Goal: Task Accomplishment & Management: Use online tool/utility

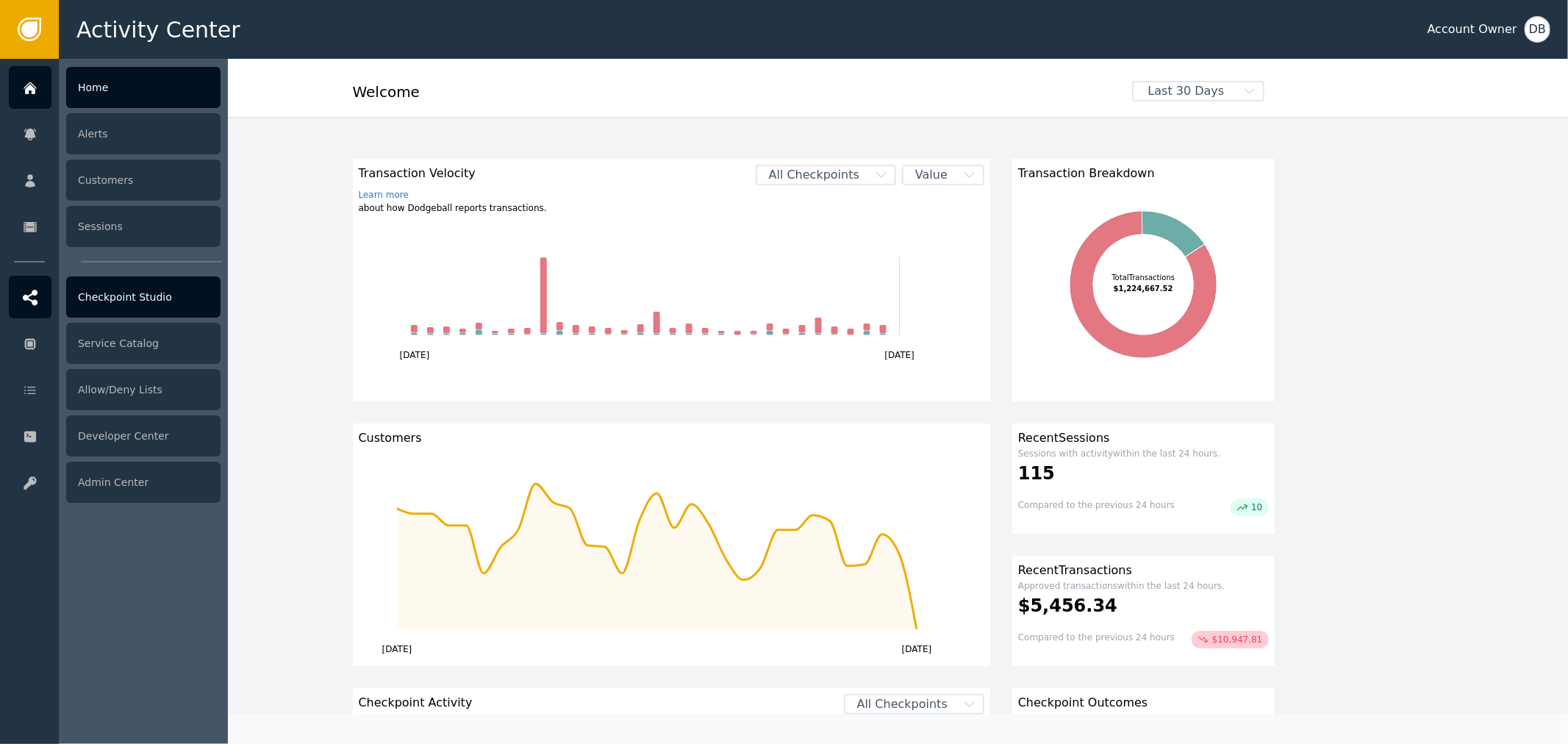
click at [187, 303] on div "Checkpoint Studio" at bounding box center [144, 296] width 154 height 41
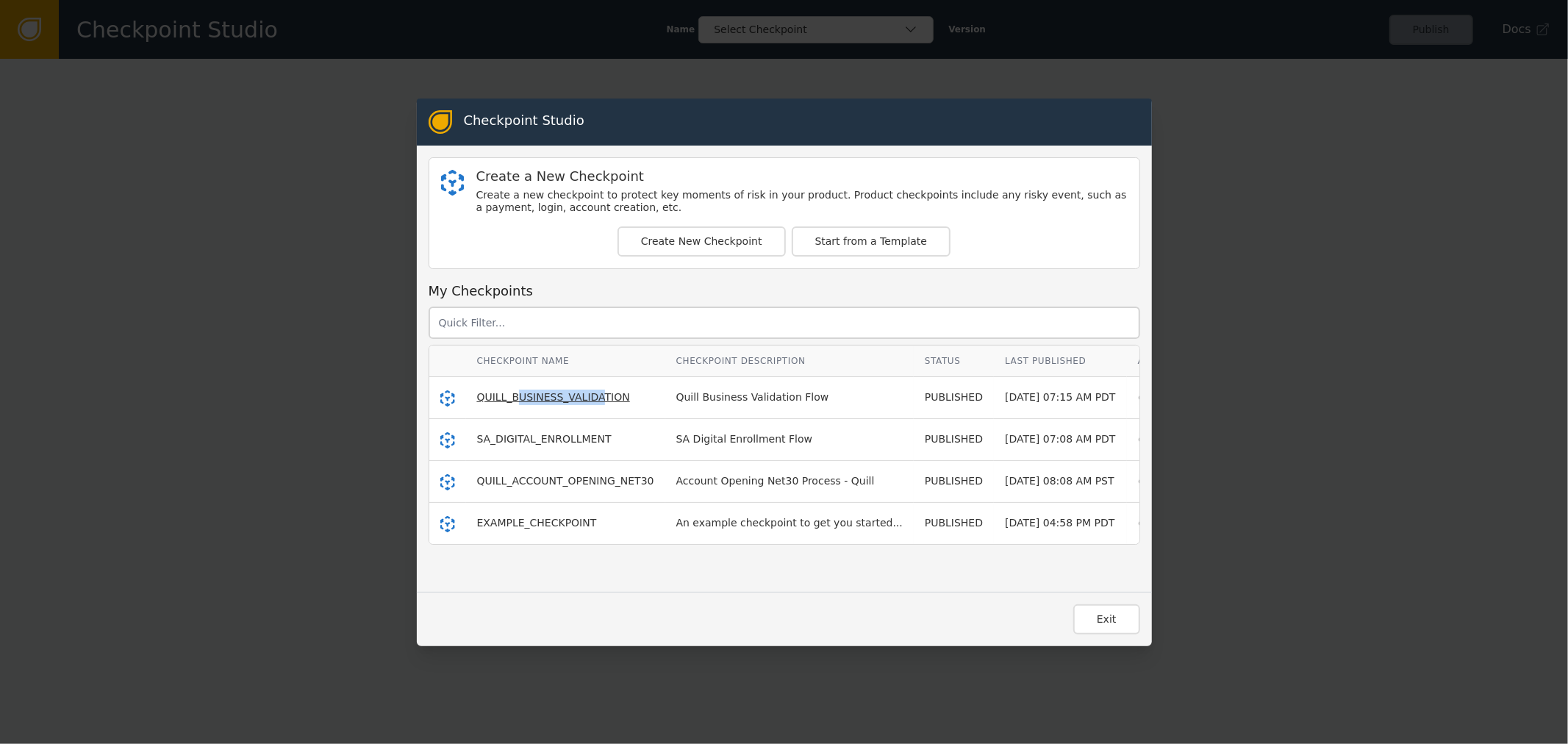
drag, startPoint x: 509, startPoint y: 401, endPoint x: 578, endPoint y: 401, distance: 69.0
click at [578, 401] on span "QUILL_BUSINESS_VALIDATION" at bounding box center [553, 397] width 153 height 12
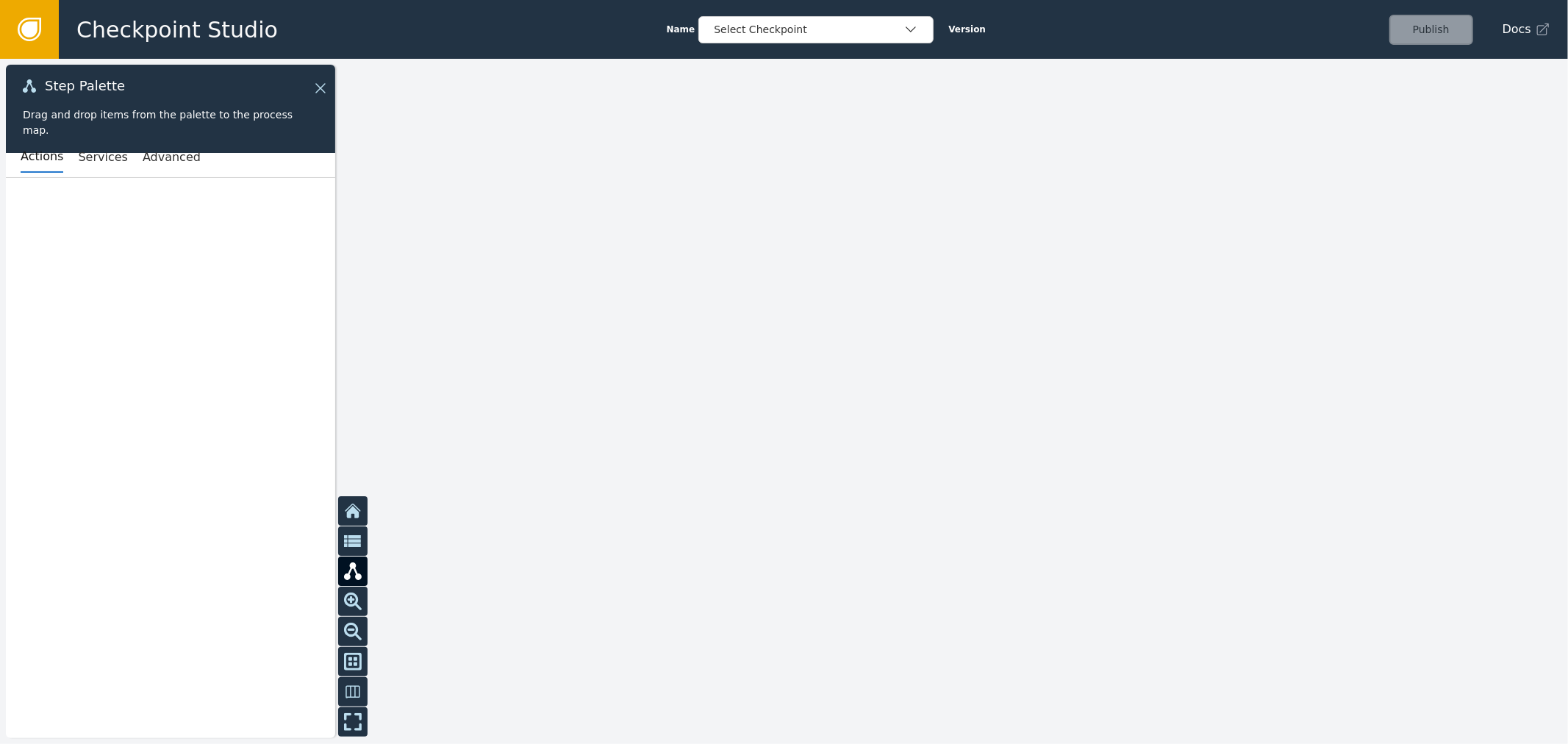
click at [578, 401] on div at bounding box center [784, 401] width 1568 height 685
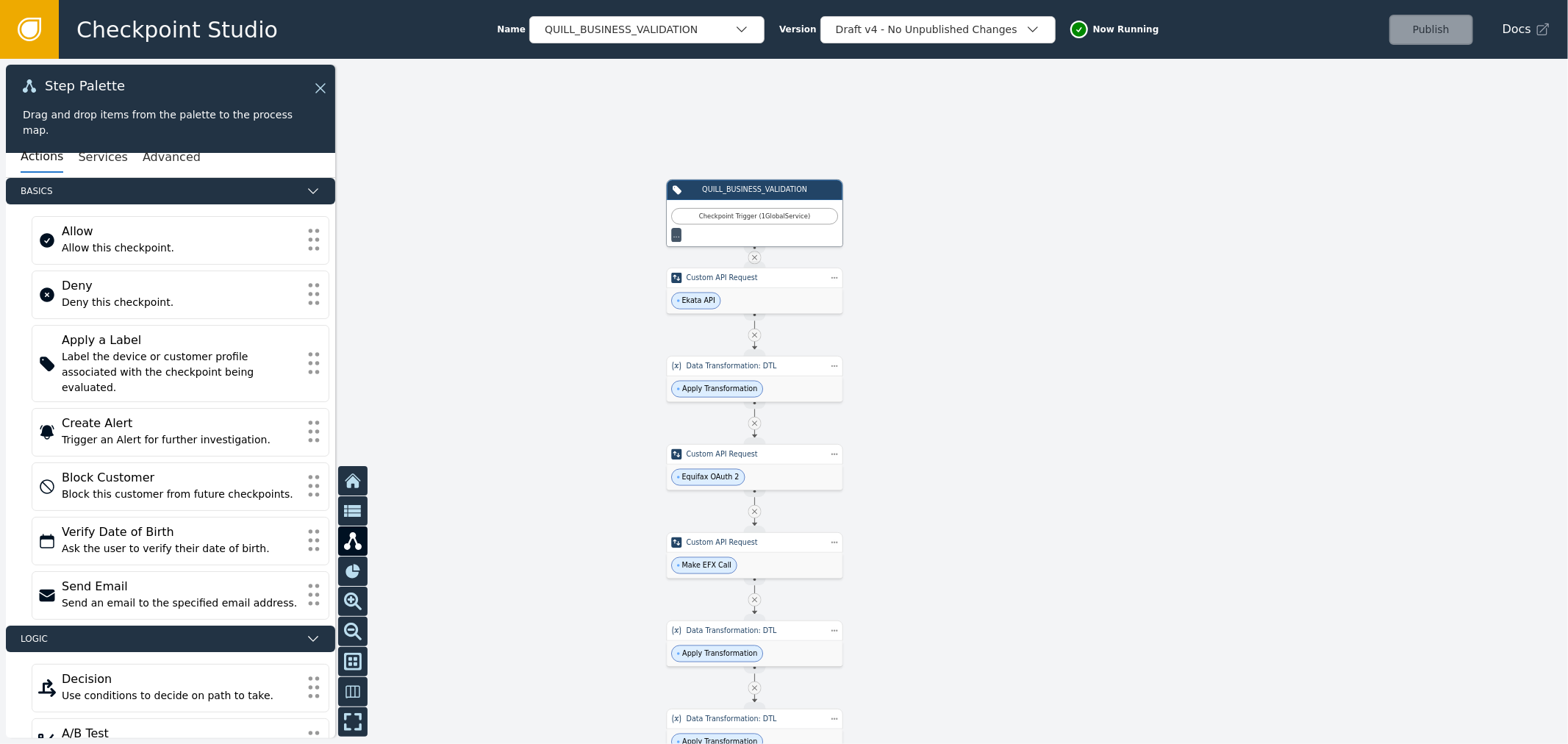
click at [987, 584] on div at bounding box center [784, 401] width 1568 height 685
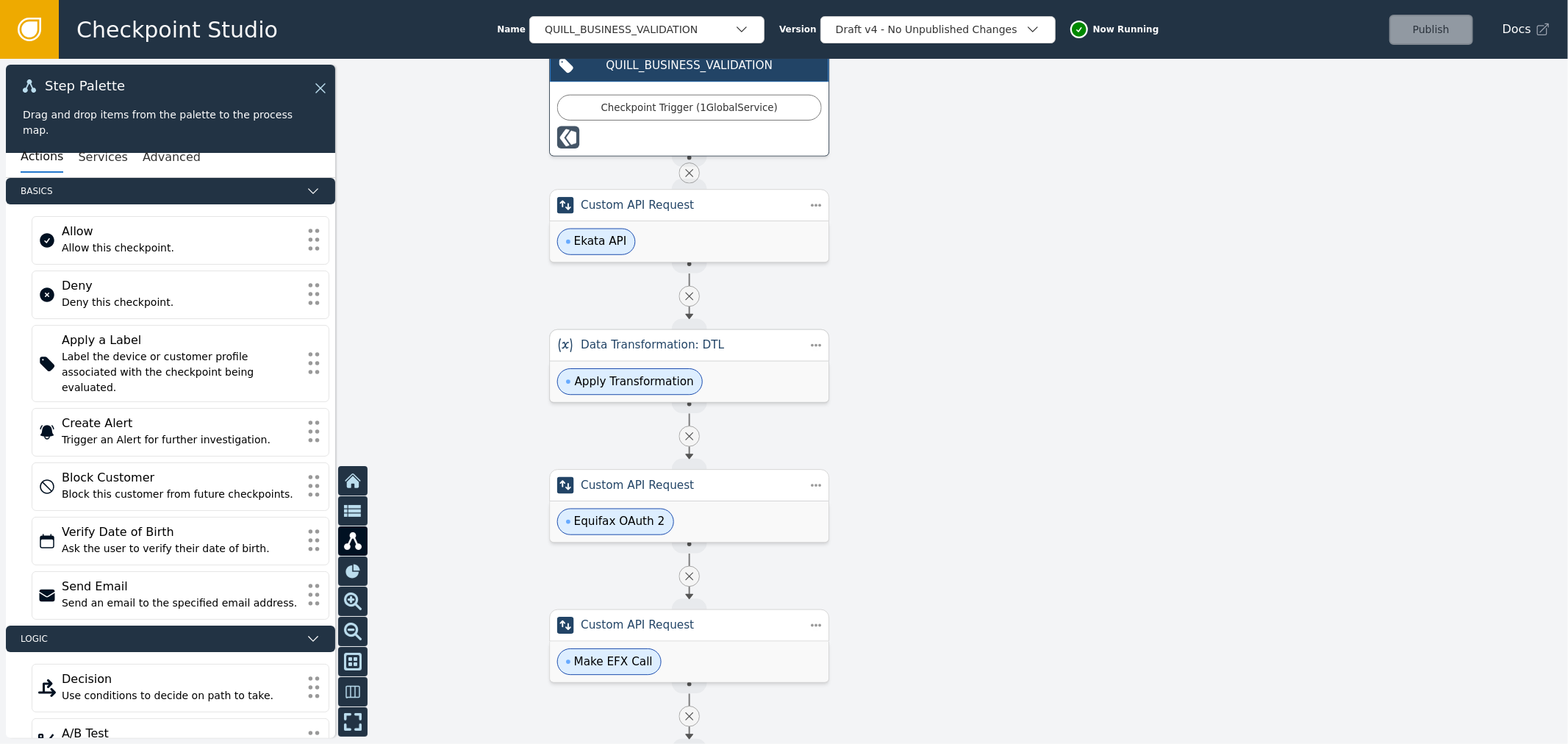
click at [753, 360] on div "Data Transformation: DTL" at bounding box center [689, 345] width 280 height 33
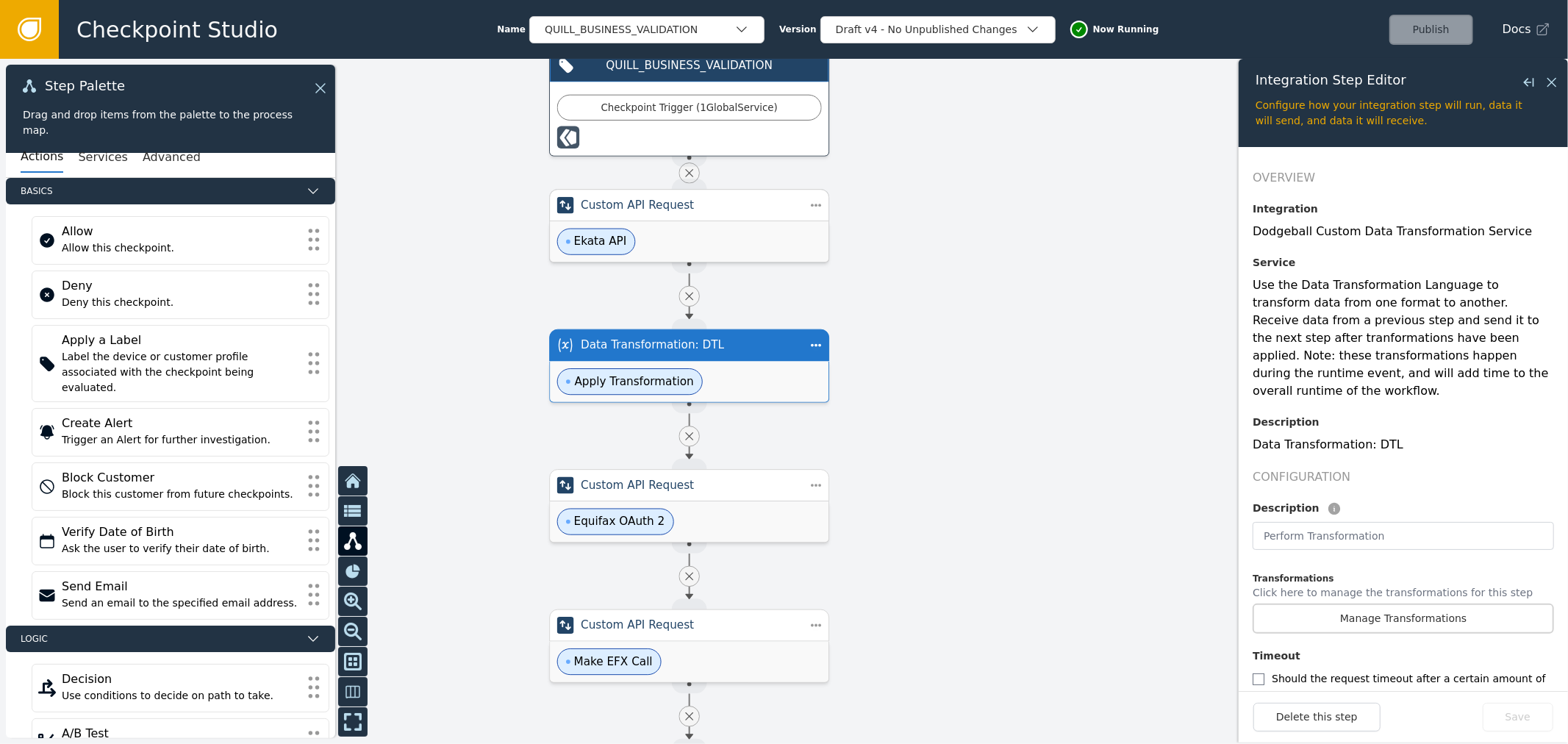
click at [797, 199] on div "Custom API Request" at bounding box center [689, 205] width 280 height 33
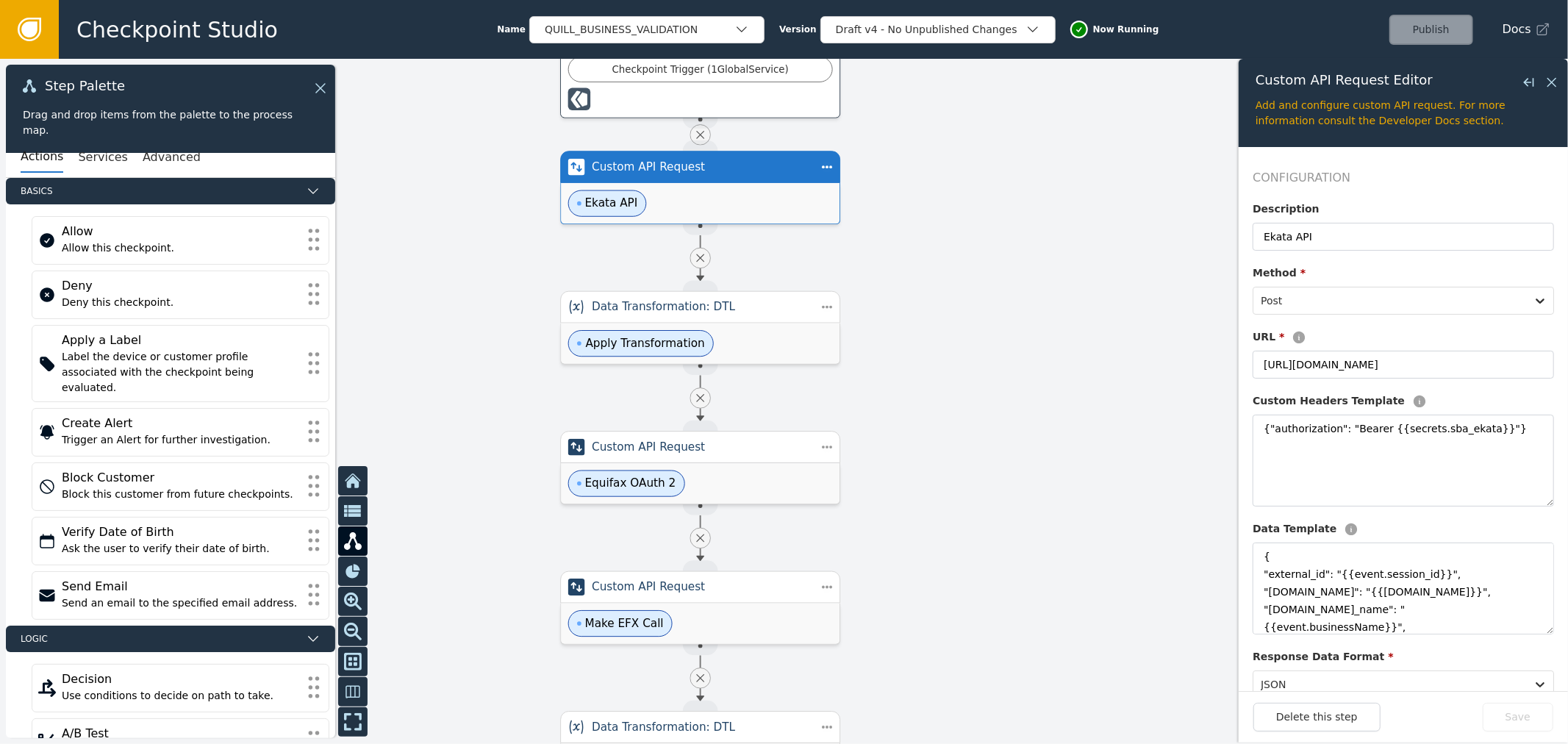
drag, startPoint x: 929, startPoint y: 450, endPoint x: 921, endPoint y: 371, distance: 79.4
click at [939, 408] on div at bounding box center [784, 401] width 1568 height 685
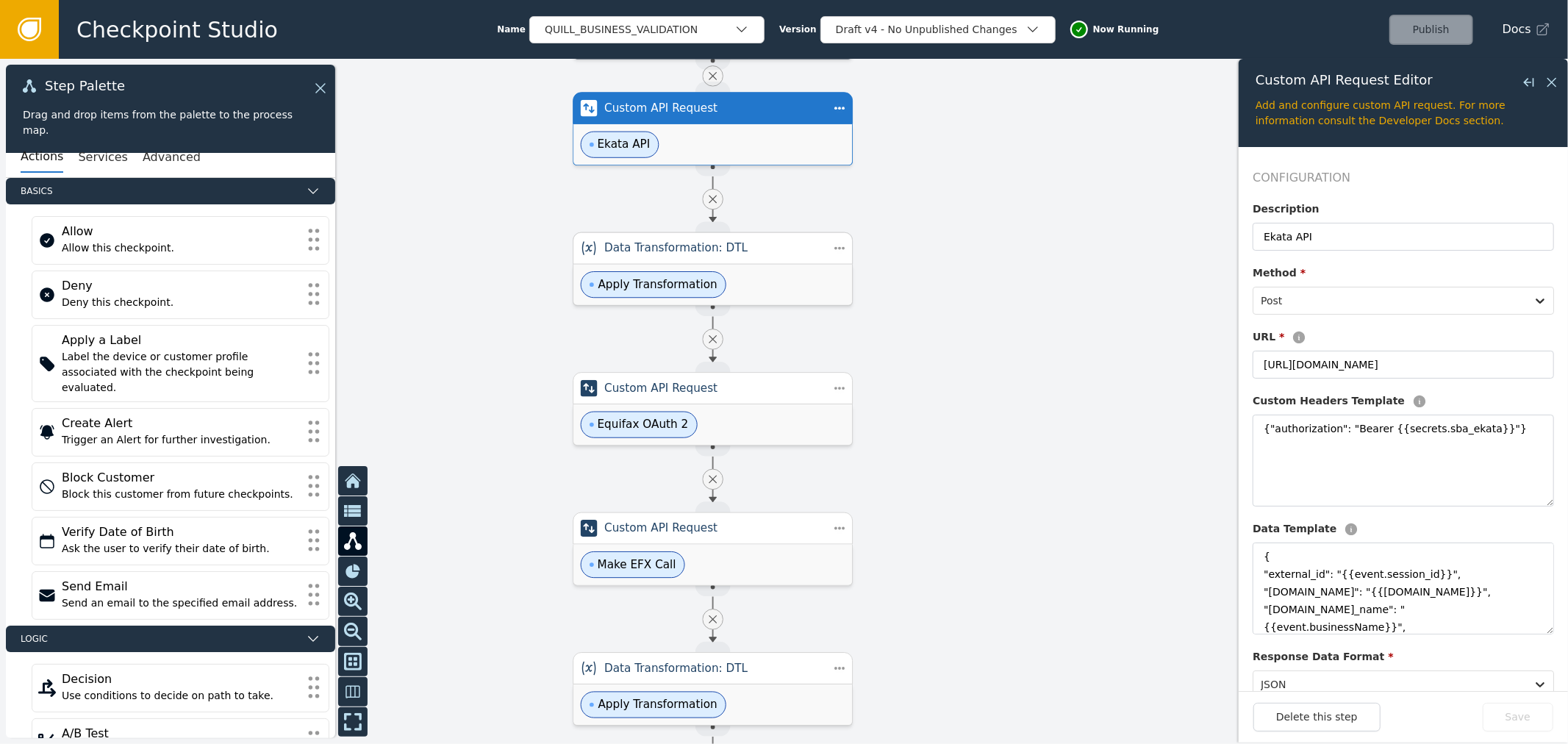
click at [823, 265] on div "Apply Transformation" at bounding box center [713, 285] width 279 height 40
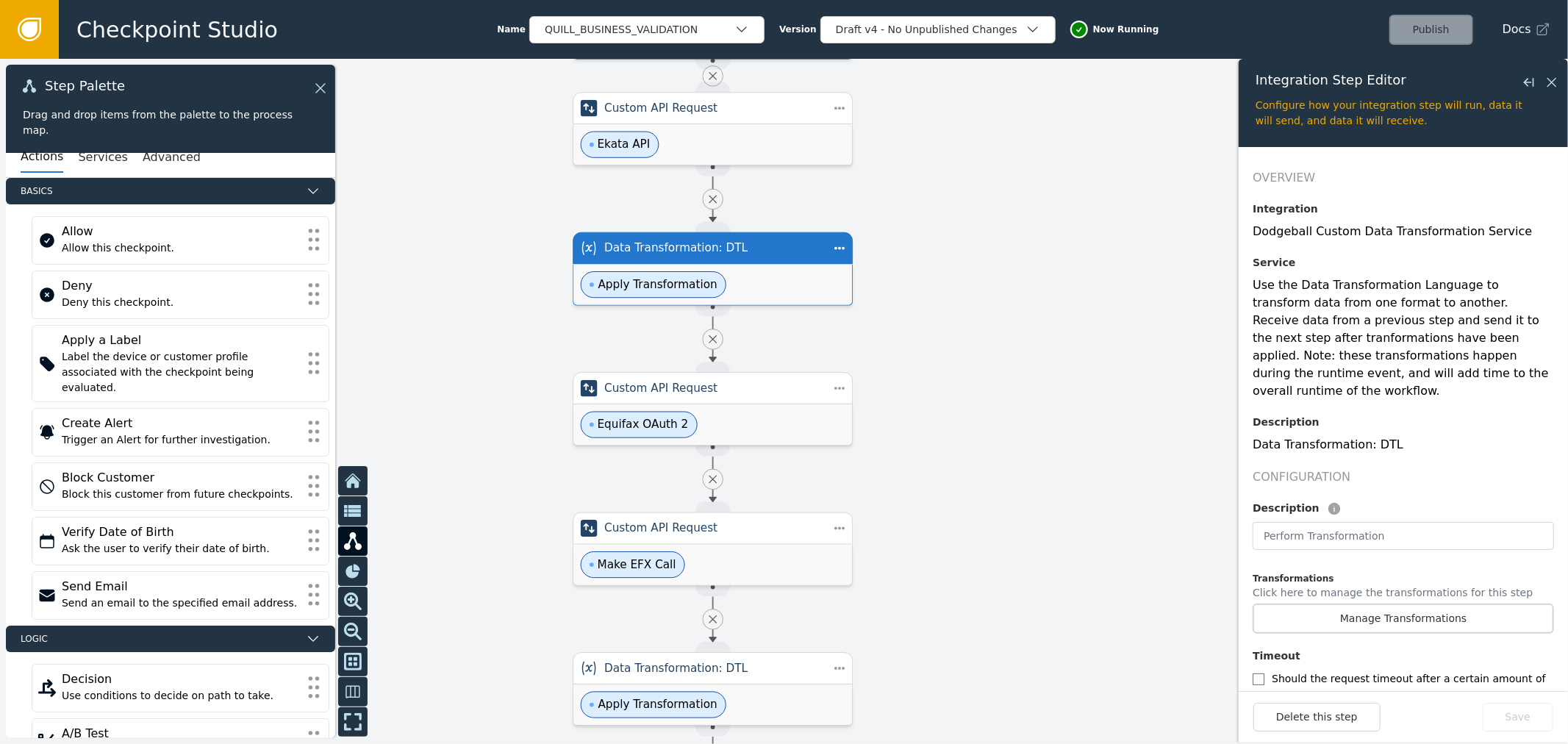
scroll to position [133, 0]
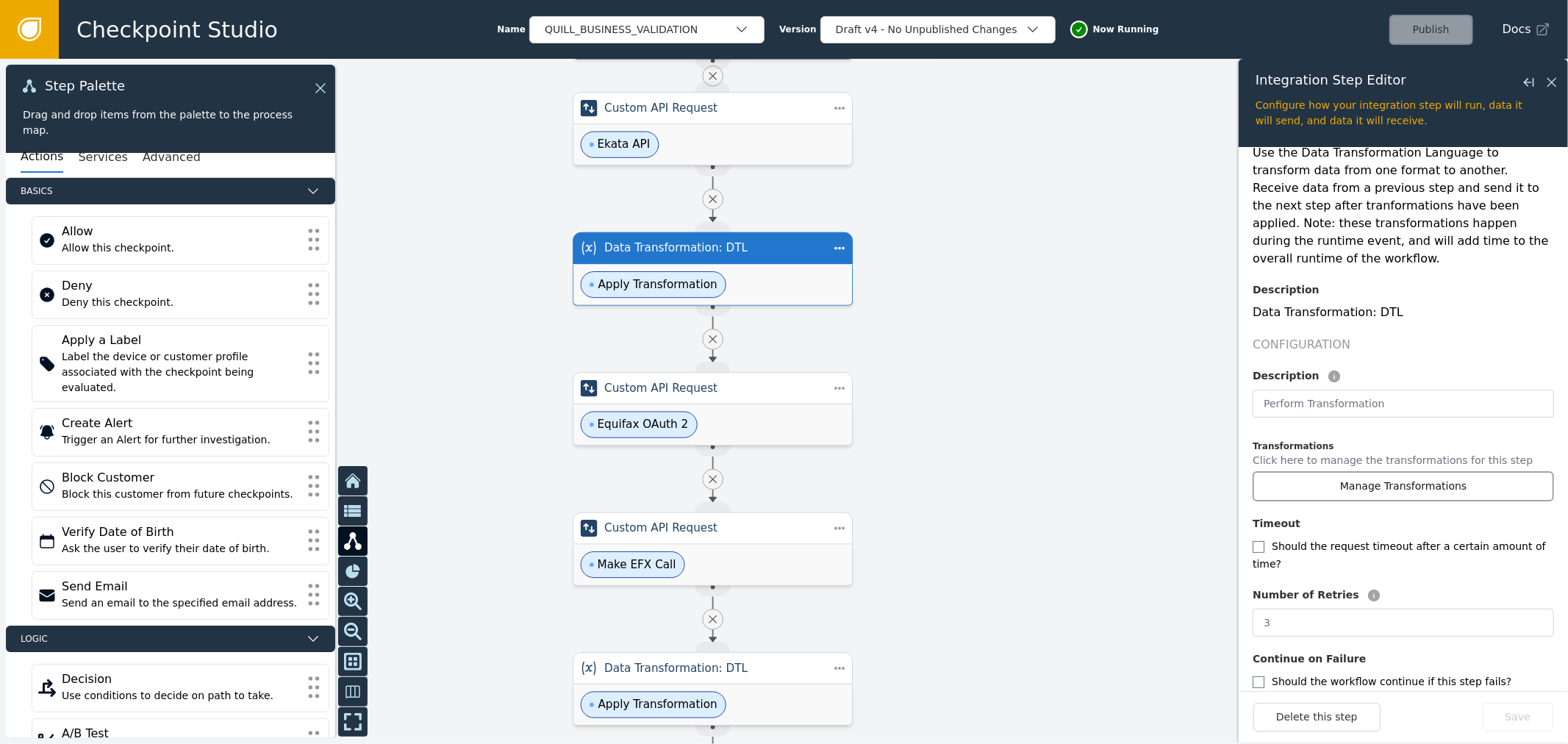
click at [1402, 471] on button "Manage Transformations" at bounding box center [1403, 486] width 301 height 30
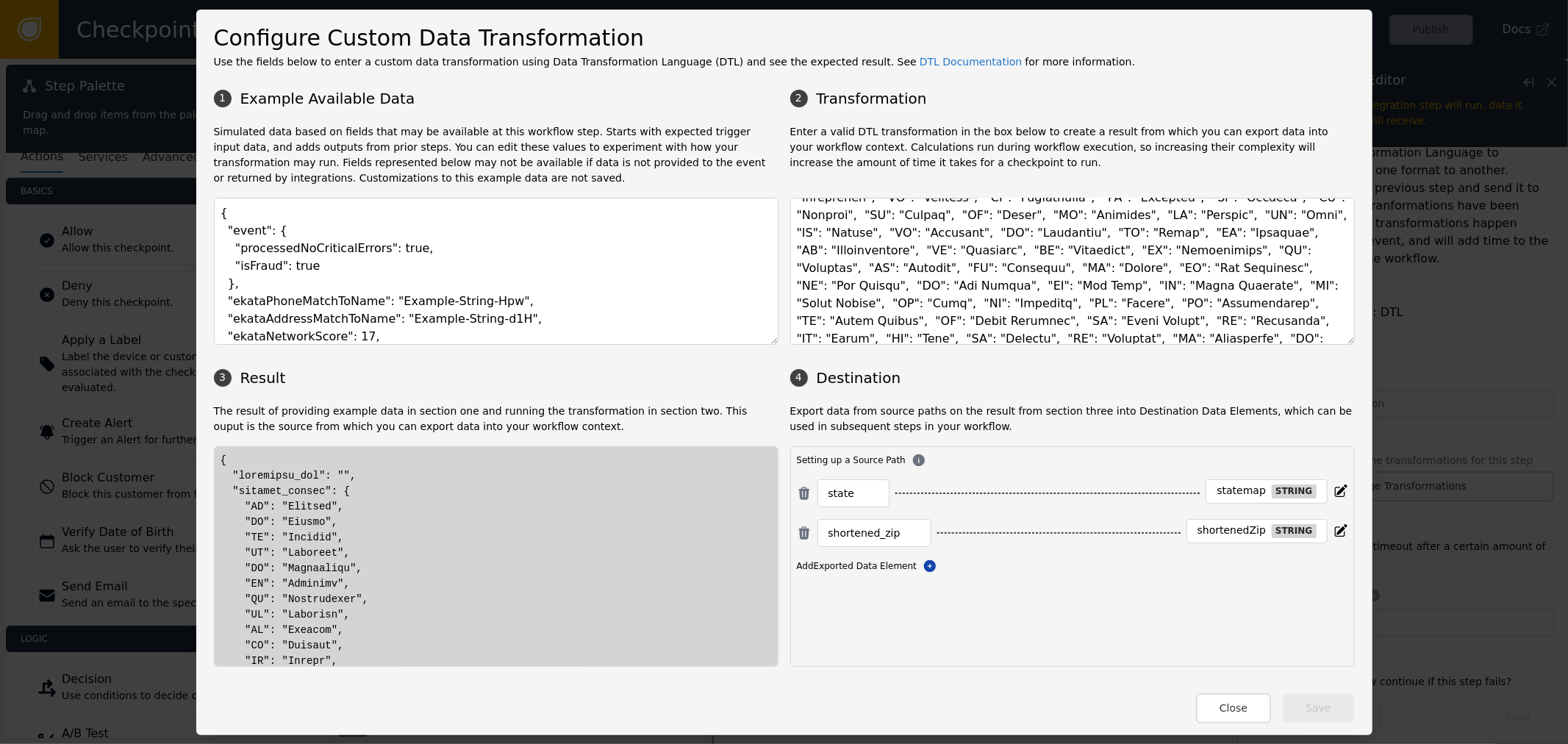
scroll to position [130, 0]
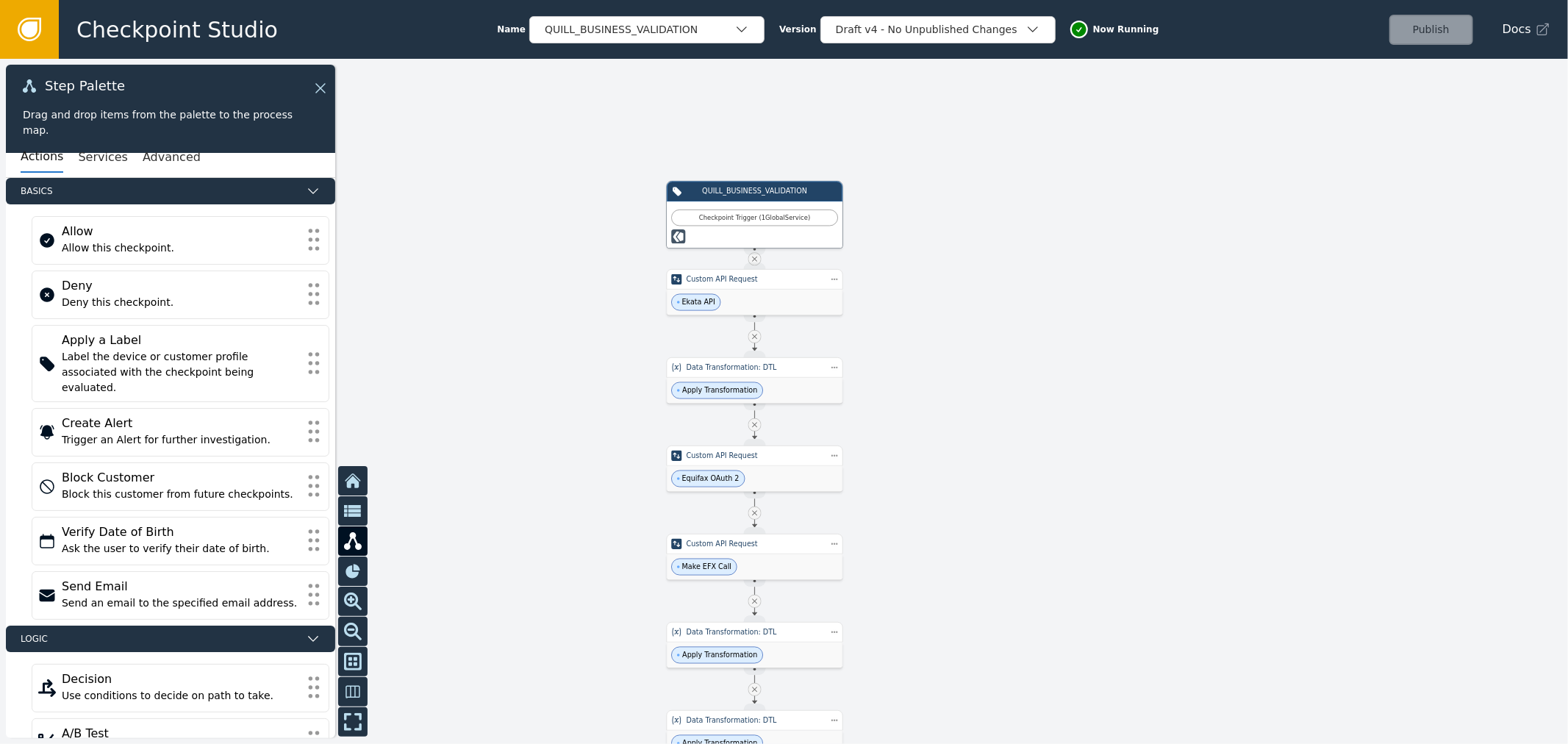
drag, startPoint x: 958, startPoint y: 162, endPoint x: 967, endPoint y: 160, distance: 9.2
click at [51, 29] on link at bounding box center [29, 29] width 59 height 59
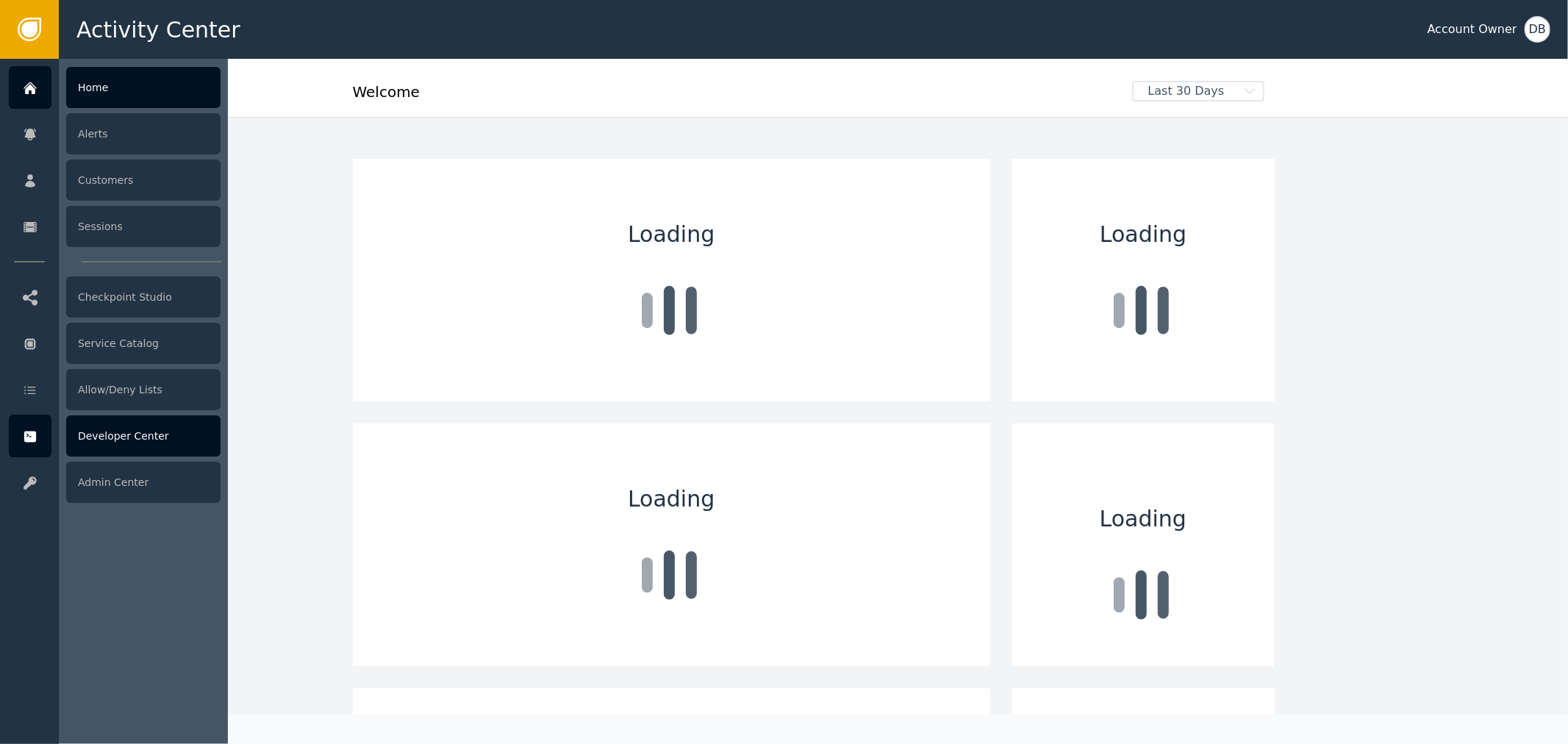
click at [42, 442] on div at bounding box center [30, 436] width 43 height 43
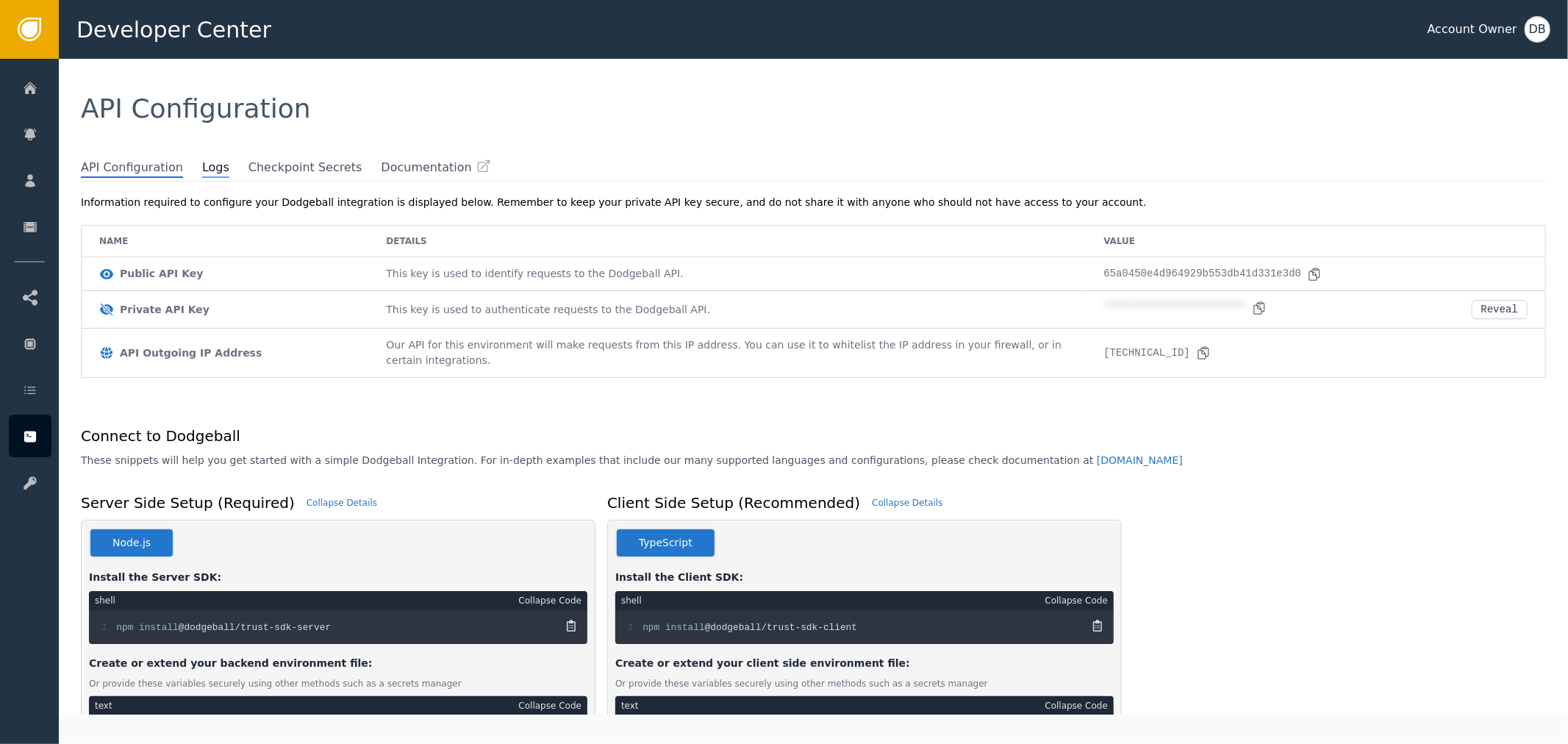
click at [202, 162] on span "Logs" at bounding box center [216, 168] width 27 height 19
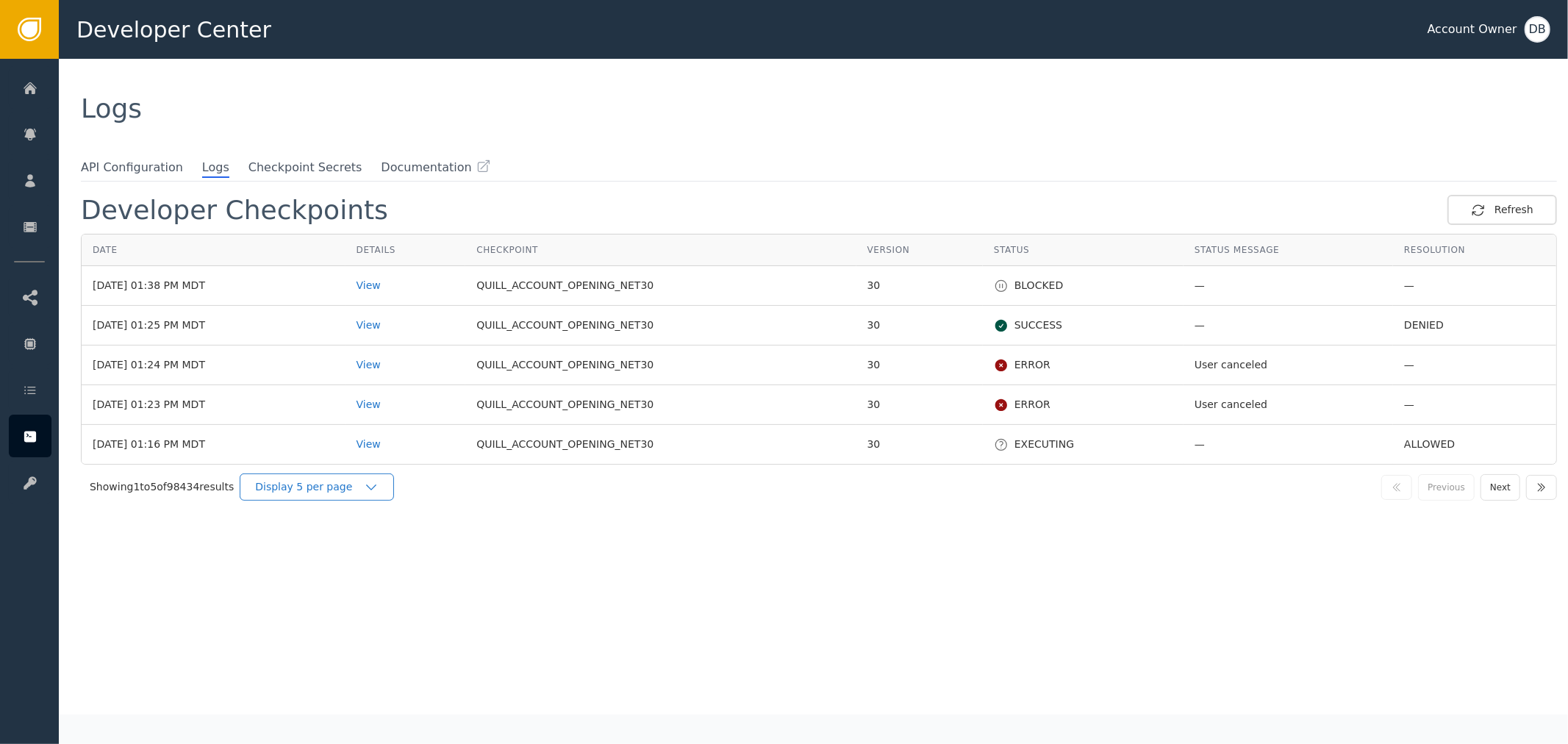
click at [366, 495] on div "Display 5 per page" at bounding box center [317, 487] width 154 height 27
click at [370, 540] on div "Display 25 per page" at bounding box center [320, 548] width 147 height 28
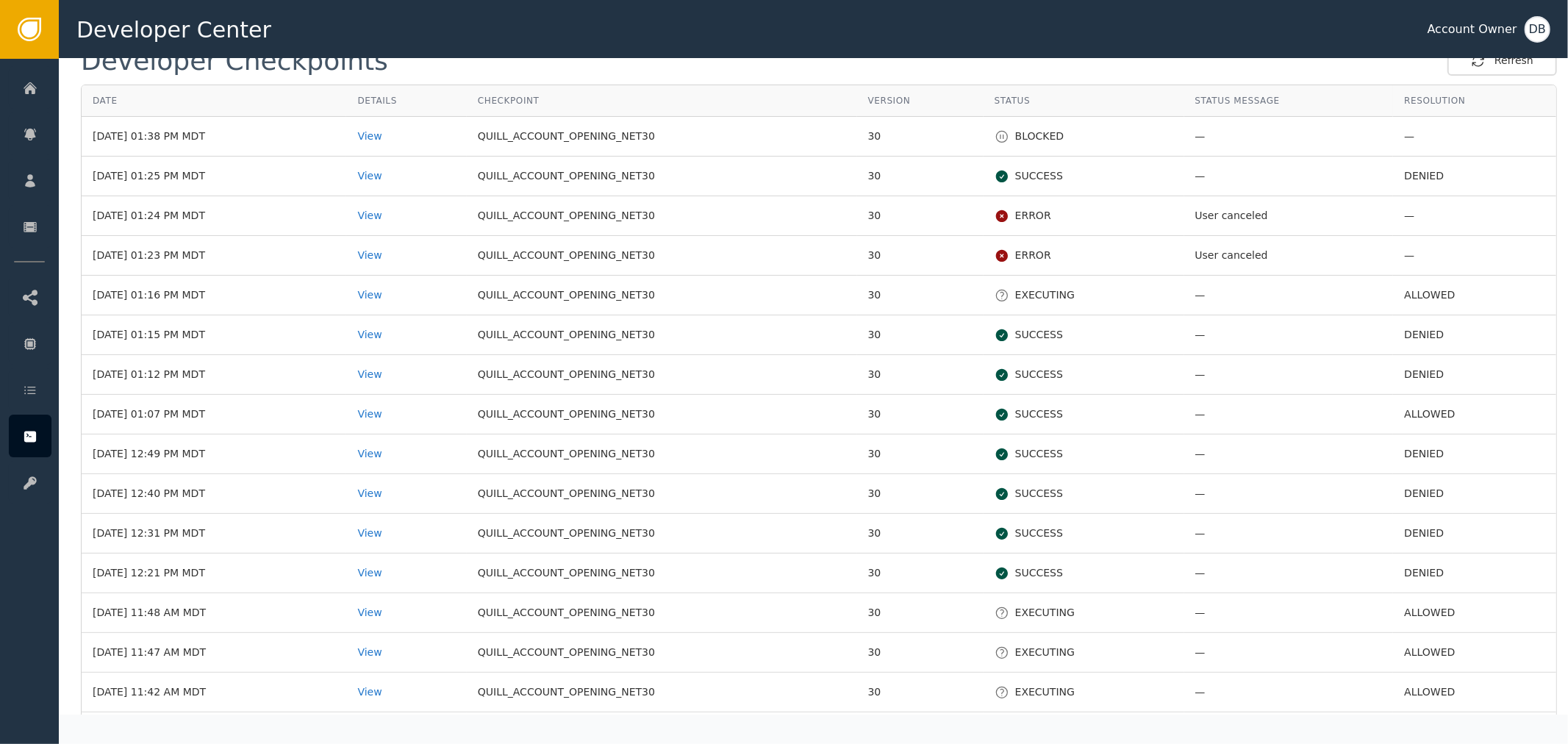
scroll to position [408, 0]
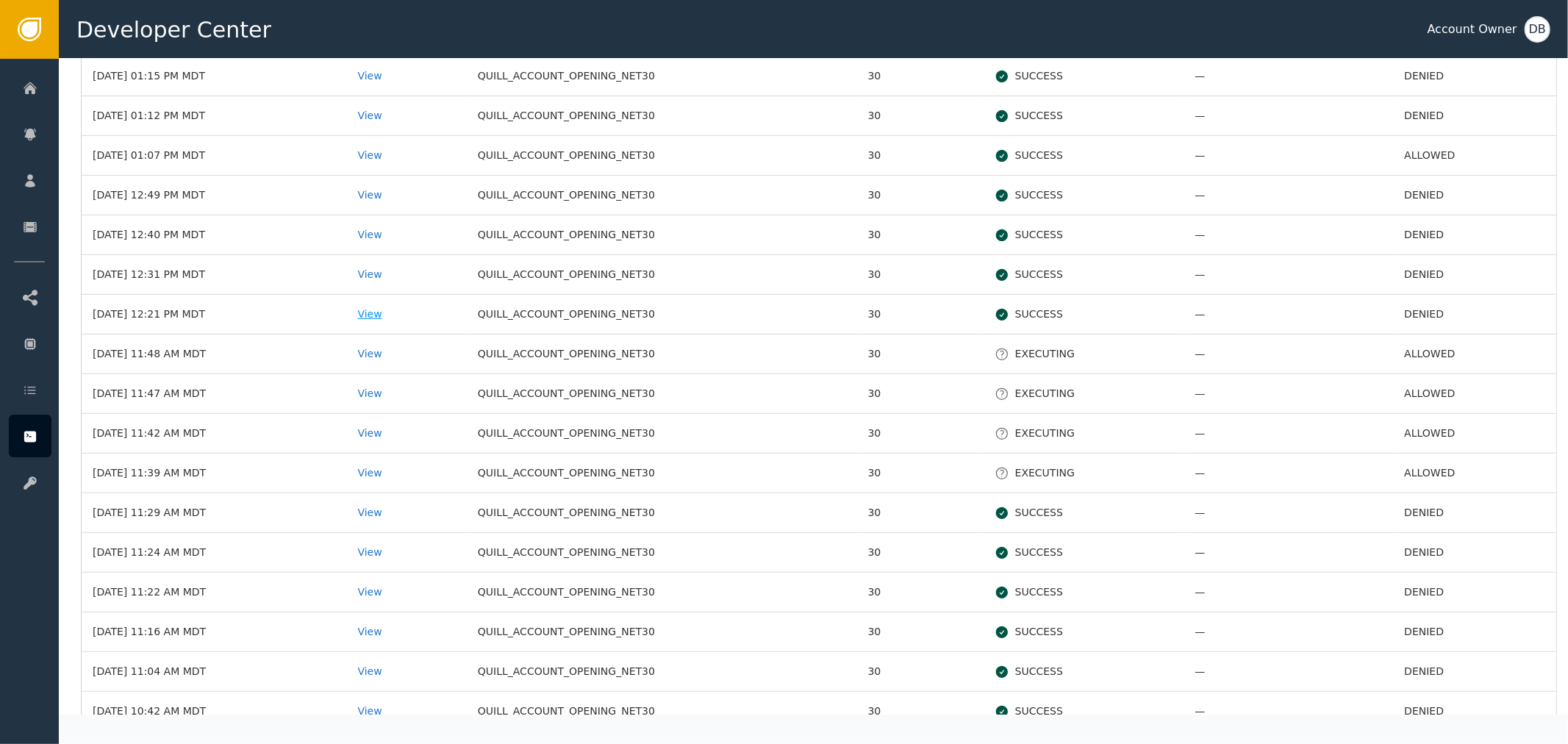
click at [410, 311] on div "View" at bounding box center [406, 314] width 98 height 15
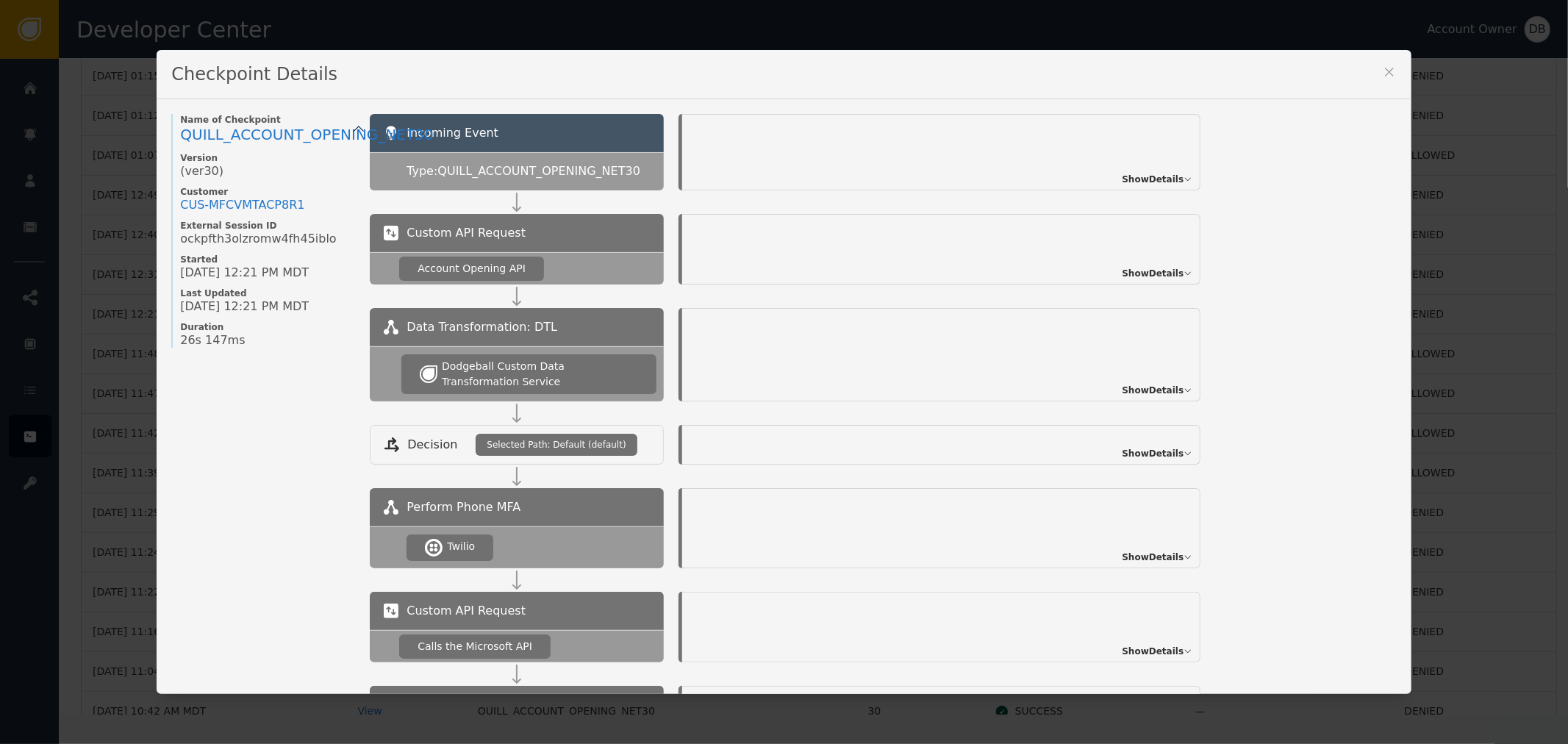
click at [1137, 163] on div "Show Details" at bounding box center [942, 152] width 519 height 76
click at [1150, 179] on span "Show Details" at bounding box center [1153, 180] width 62 height 13
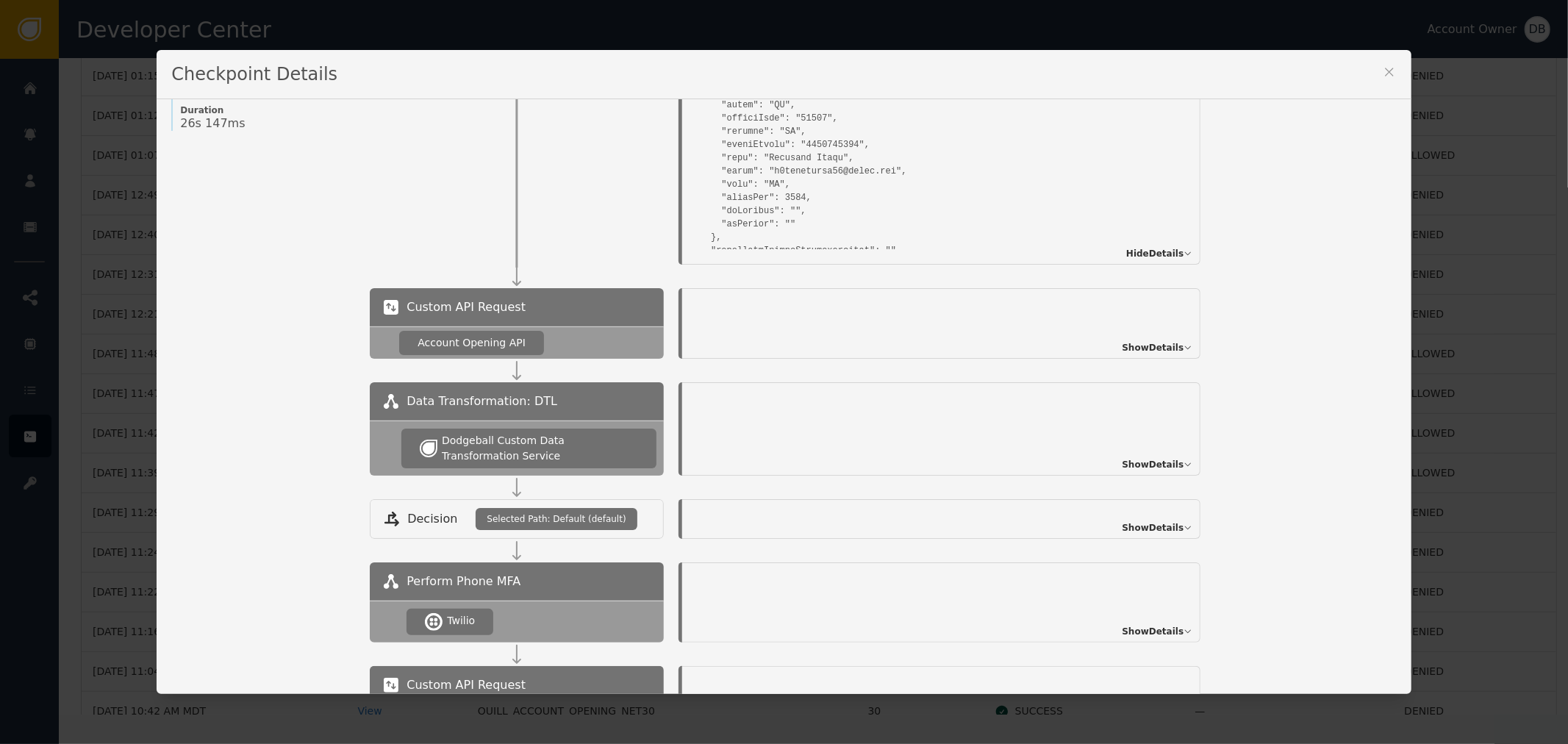
scroll to position [245, 0]
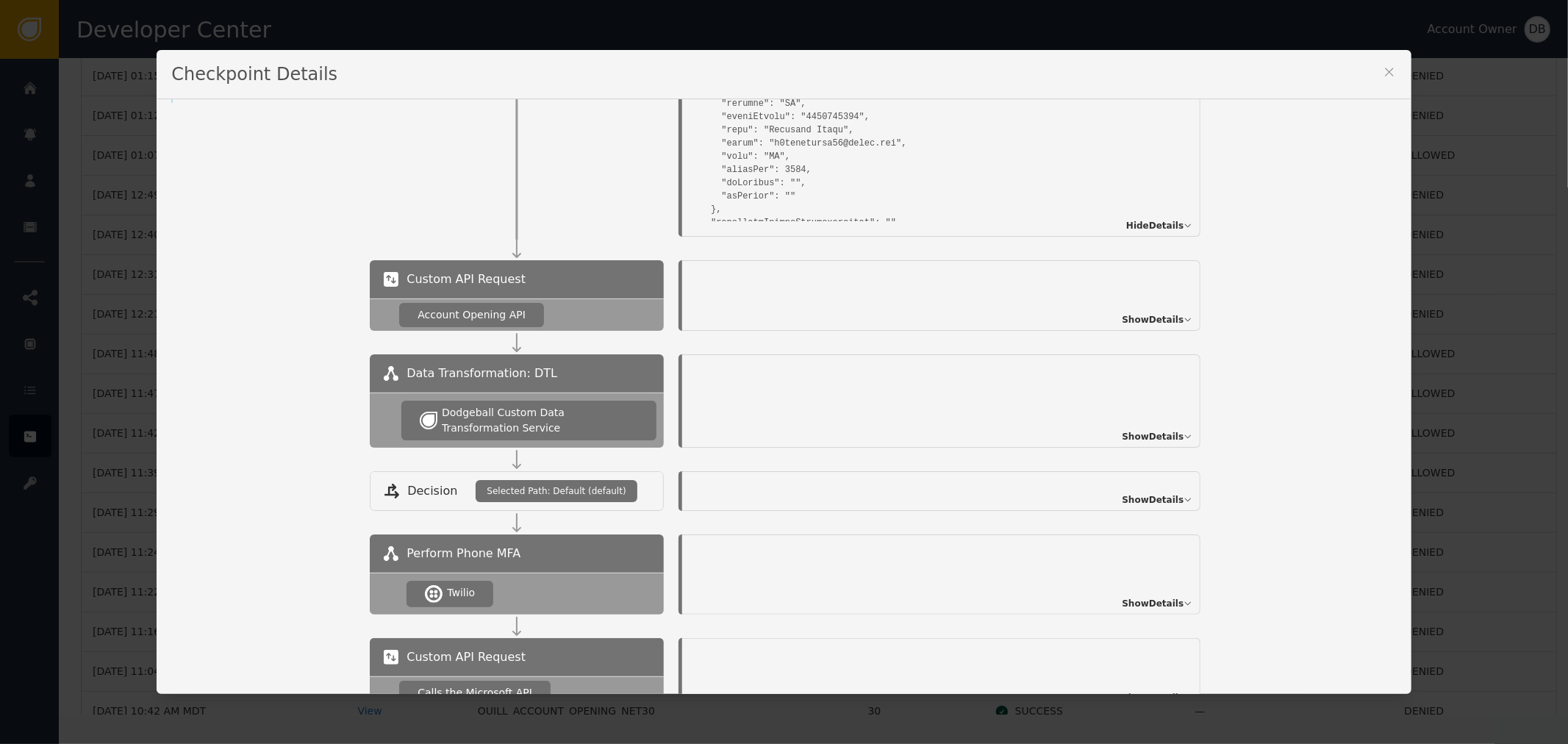
click at [1181, 306] on div "Show Details" at bounding box center [942, 296] width 519 height 71
drag, startPoint x: 1171, startPoint y: 317, endPoint x: 1163, endPoint y: 321, distance: 8.9
click at [1166, 319] on span "Show Details" at bounding box center [1153, 320] width 62 height 13
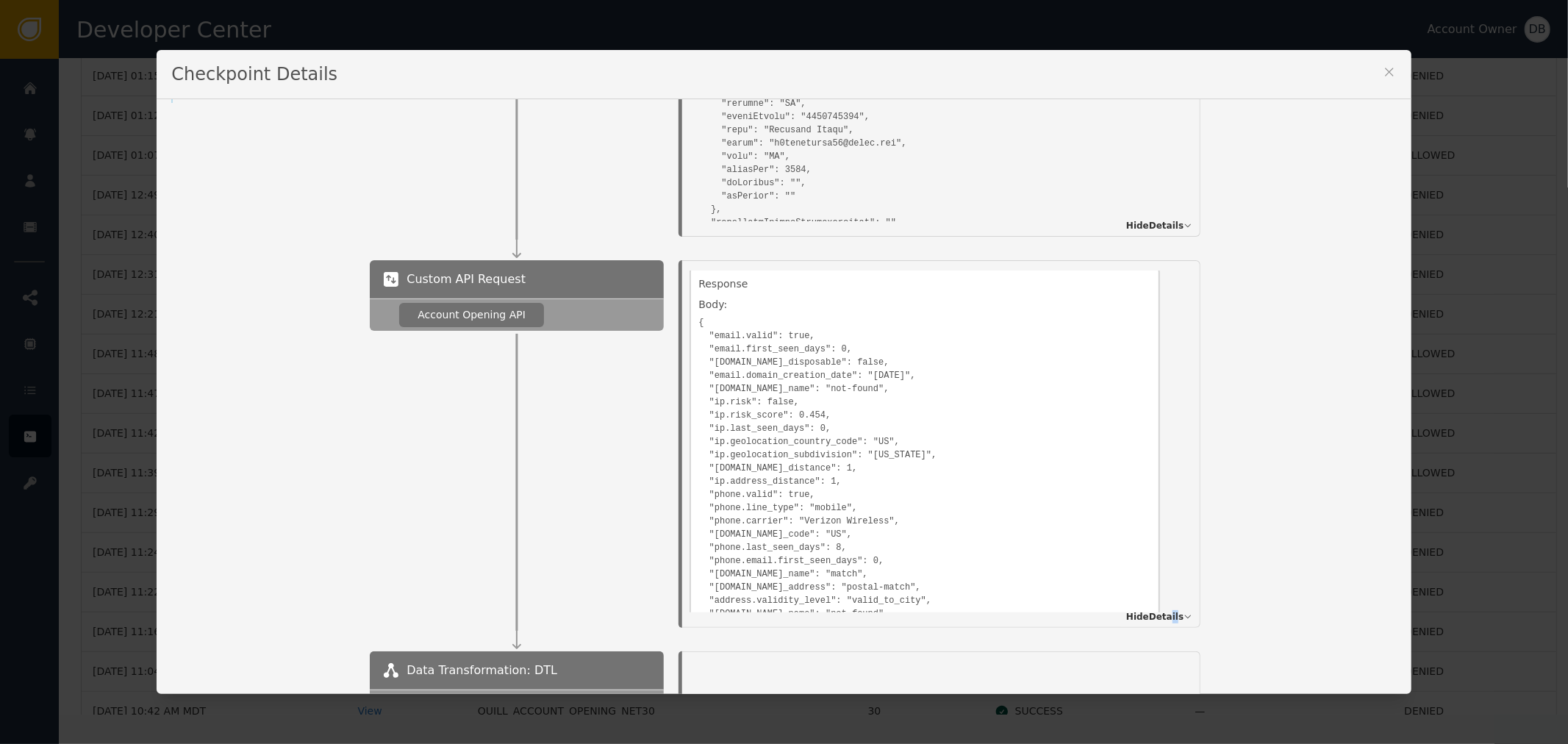
scroll to position [490, 0]
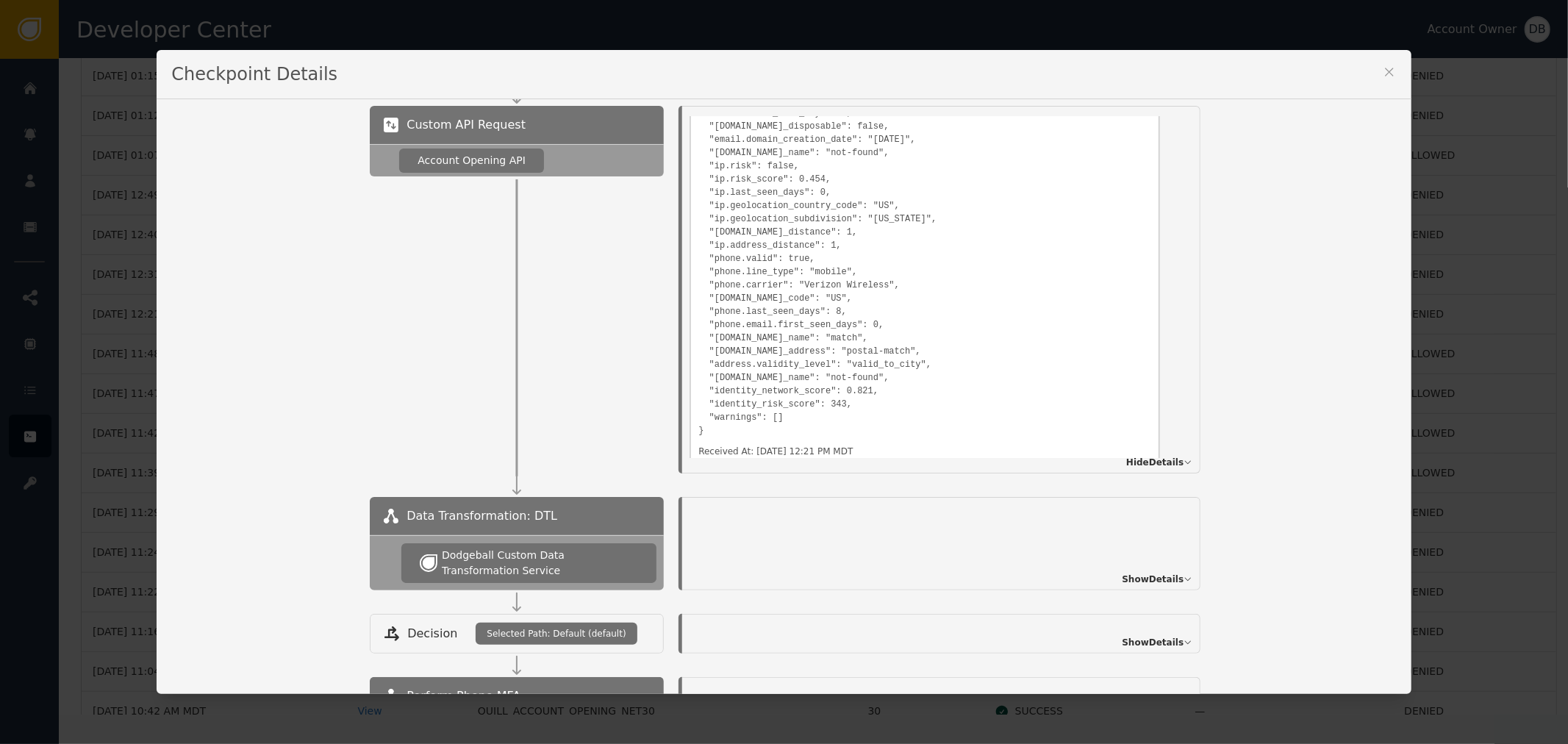
drag, startPoint x: 1118, startPoint y: 365, endPoint x: 1111, endPoint y: 430, distance: 65.4
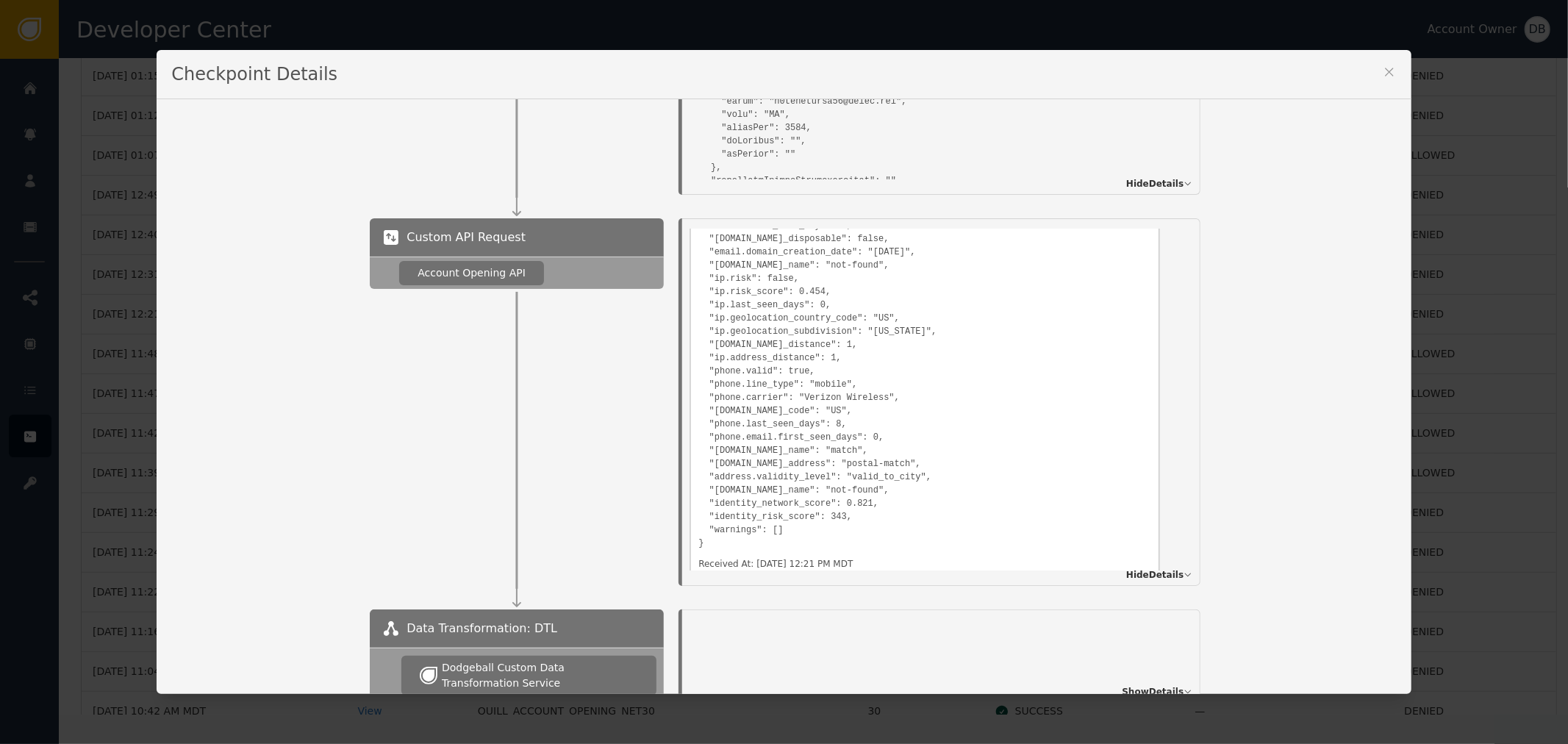
drag, startPoint x: 1233, startPoint y: 490, endPoint x: 1247, endPoint y: 437, distance: 54.8
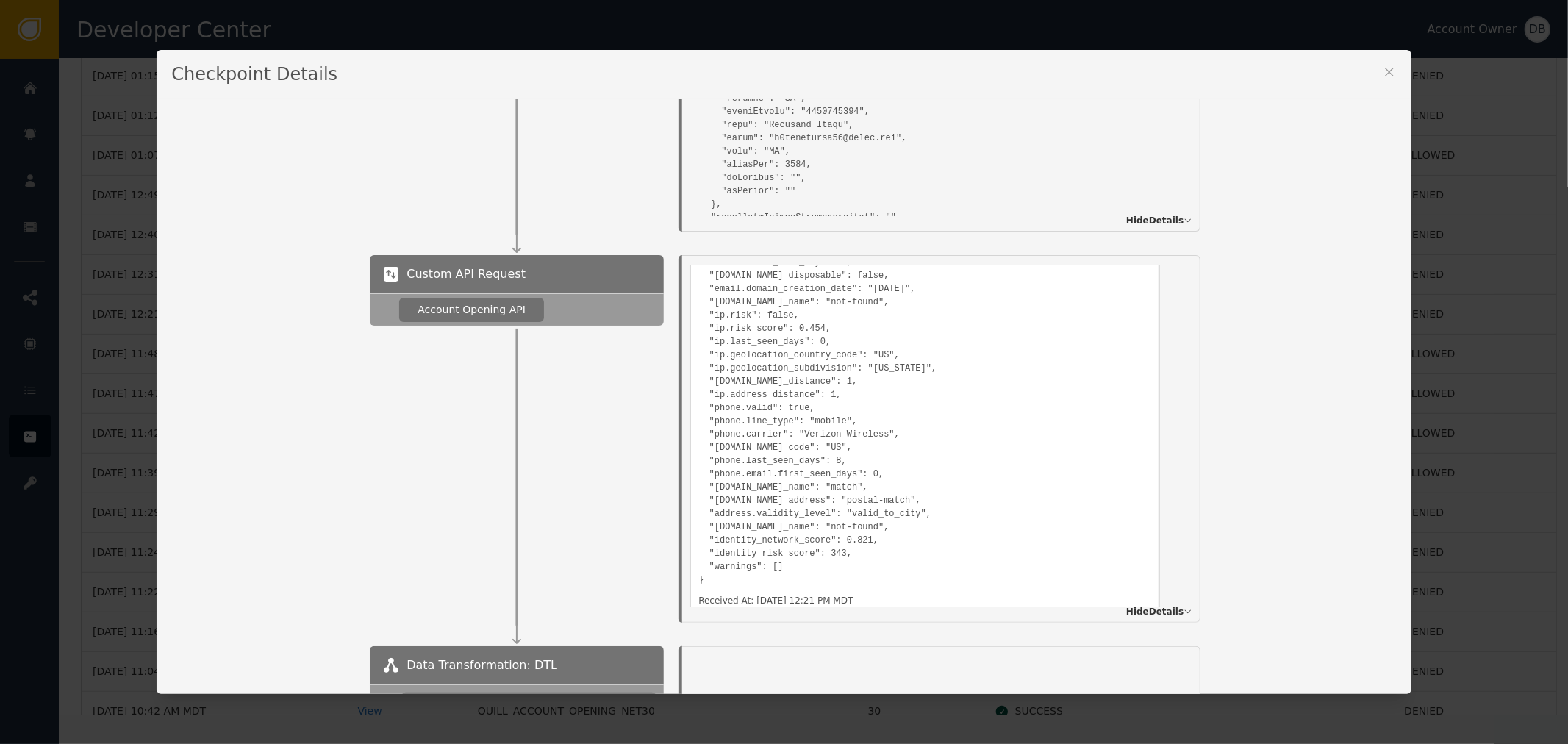
scroll to position [223, 0]
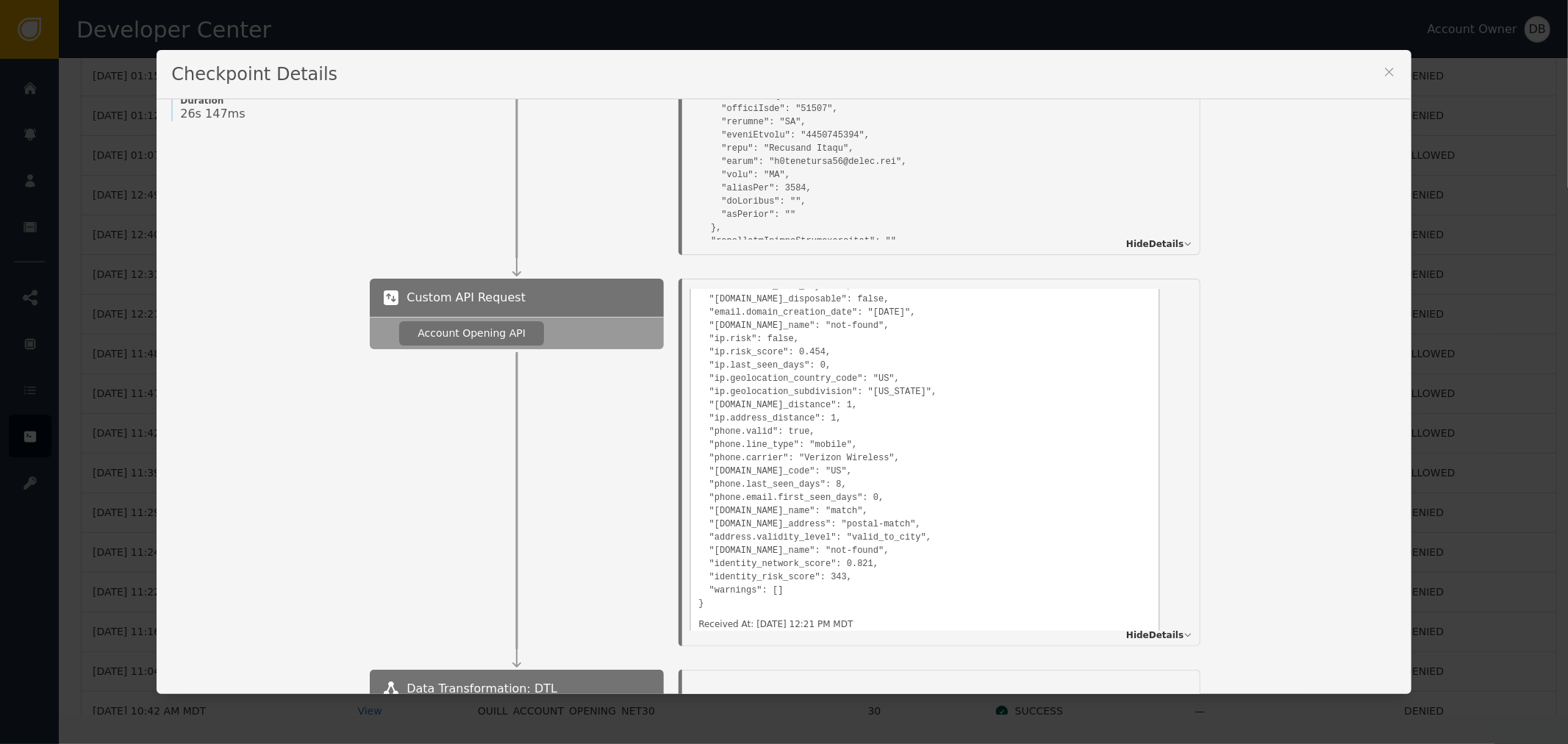
drag, startPoint x: 1058, startPoint y: 422, endPoint x: 1064, endPoint y: 385, distance: 37.5
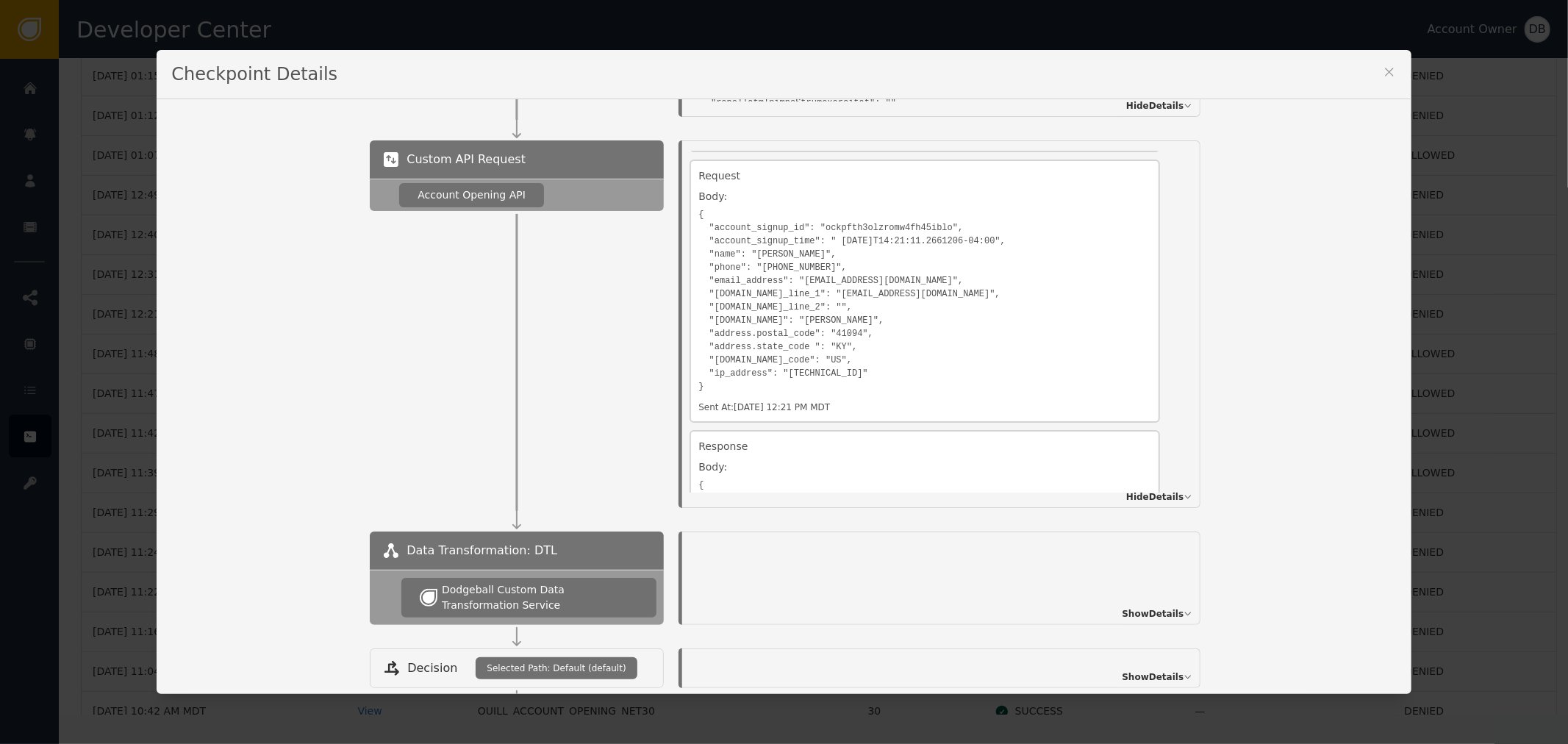
scroll to position [376, 0]
